Goal: Register for event/course

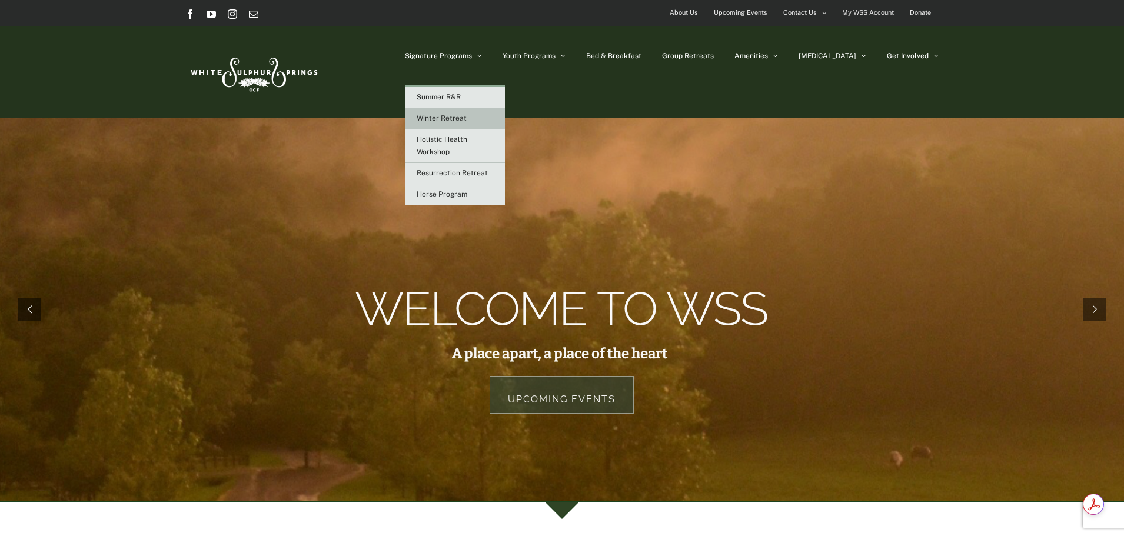
click at [467, 120] on span "Winter Retreat" at bounding box center [442, 118] width 50 height 8
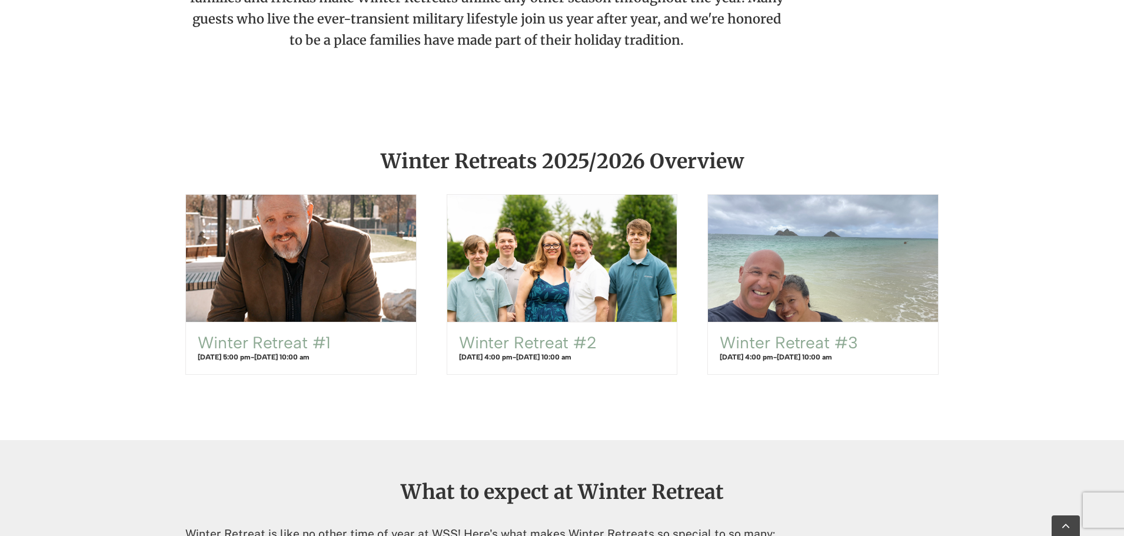
scroll to position [767, 0]
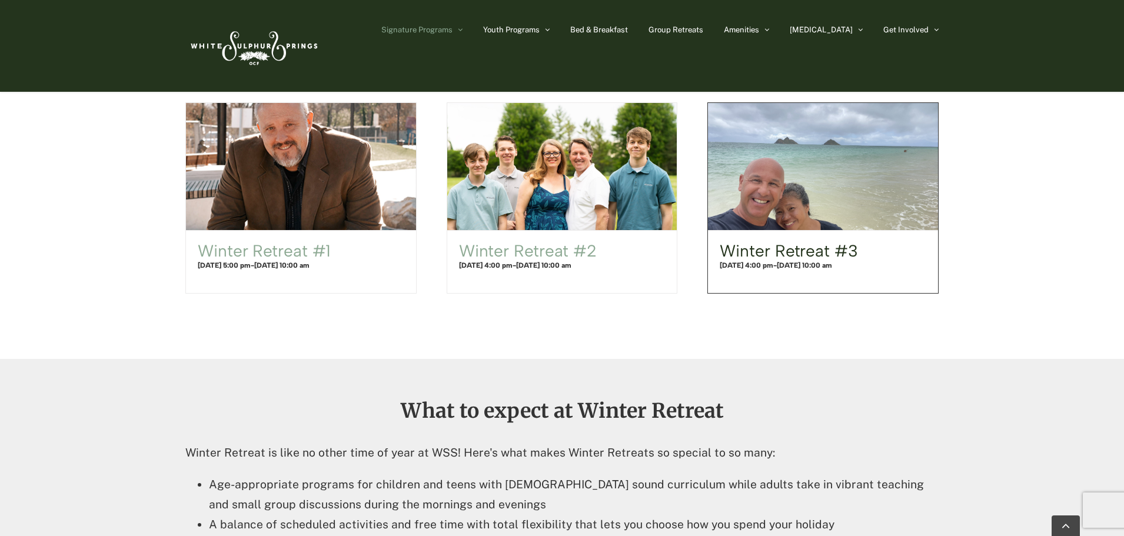
click at [787, 251] on link "Winter Retreat #3" at bounding box center [789, 251] width 138 height 20
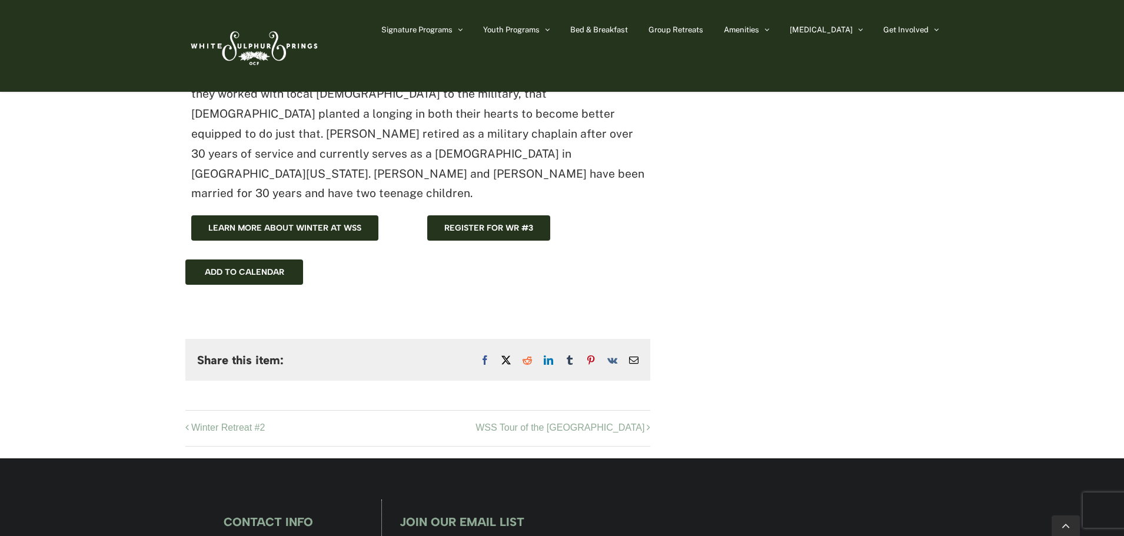
scroll to position [648, 0]
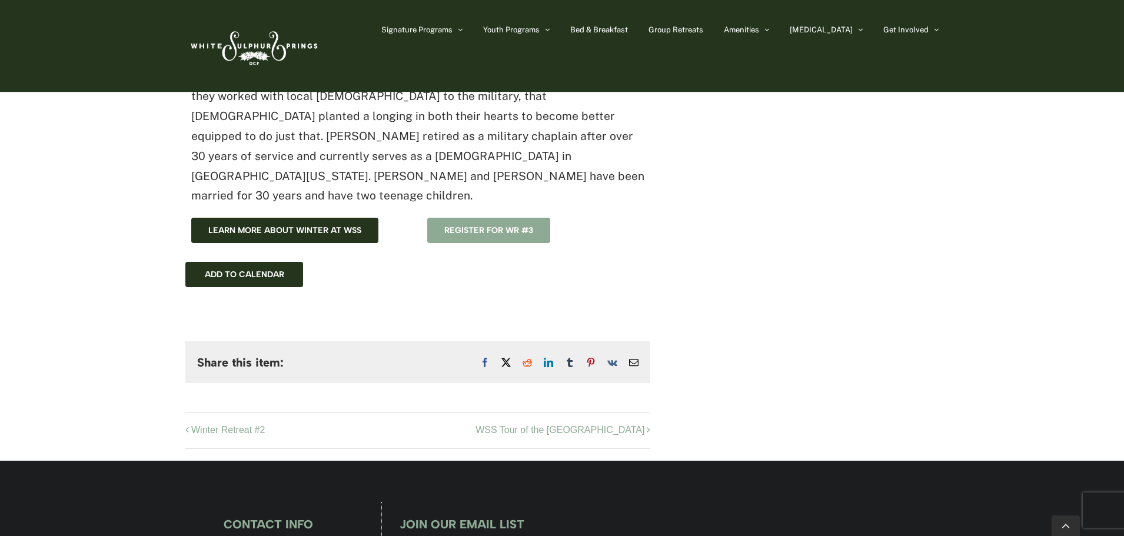
click at [482, 225] on span "Register for WR #3" at bounding box center [489, 230] width 89 height 10
